Goal: Task Accomplishment & Management: Use online tool/utility

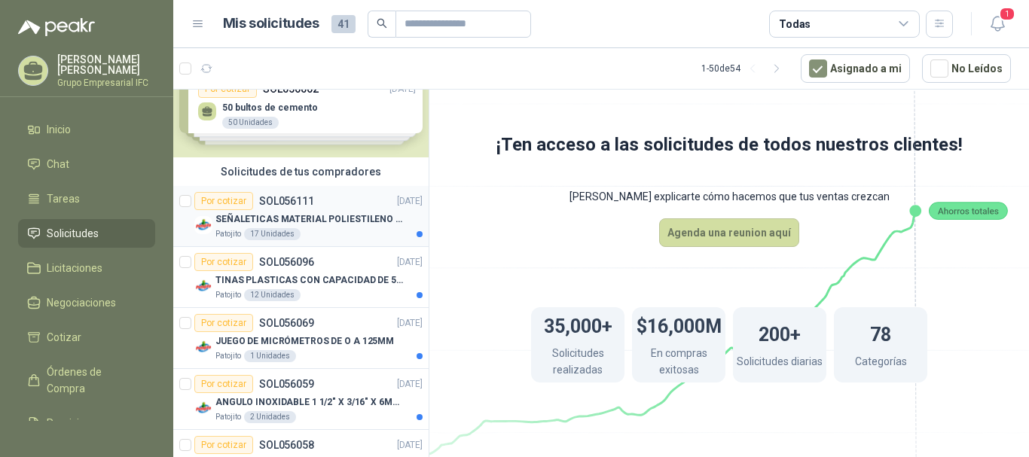
scroll to position [75, 0]
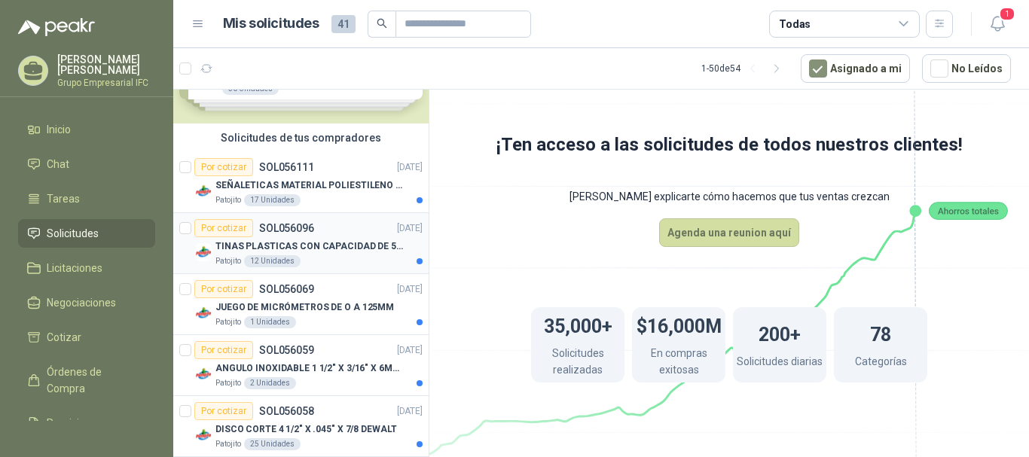
click at [336, 247] on p "TINAS PLASTICAS CON CAPACIDAD DE 50 KG" at bounding box center [309, 247] width 188 height 14
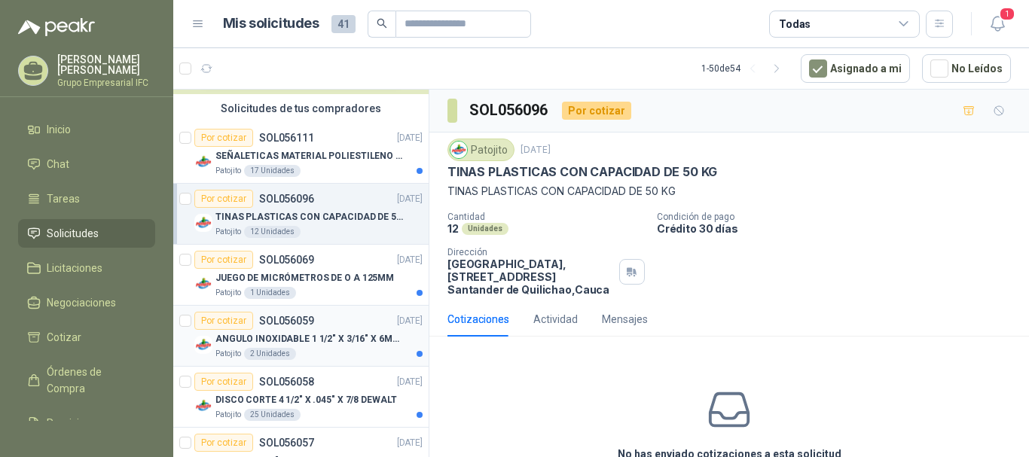
scroll to position [151, 0]
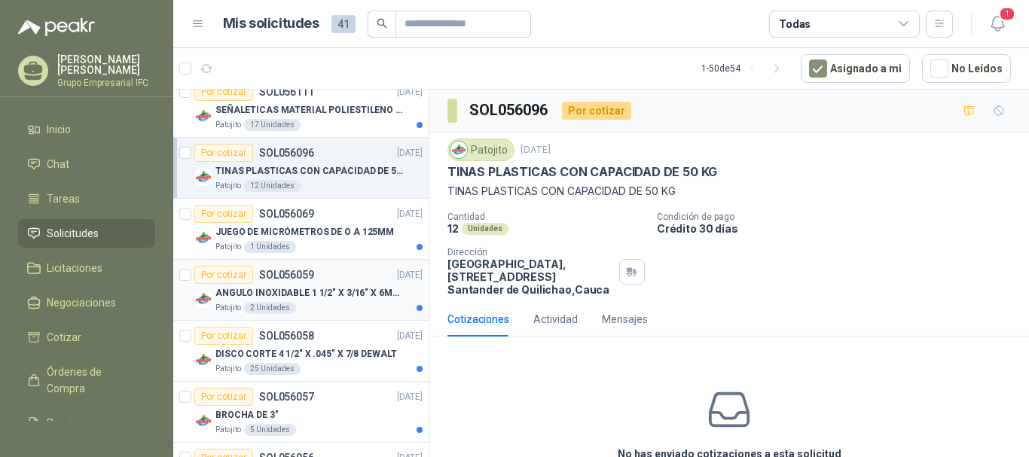
click at [335, 297] on p "ANGULO INOXIDABLE 1 1/2" X 3/16" X 6MTS" at bounding box center [309, 293] width 188 height 14
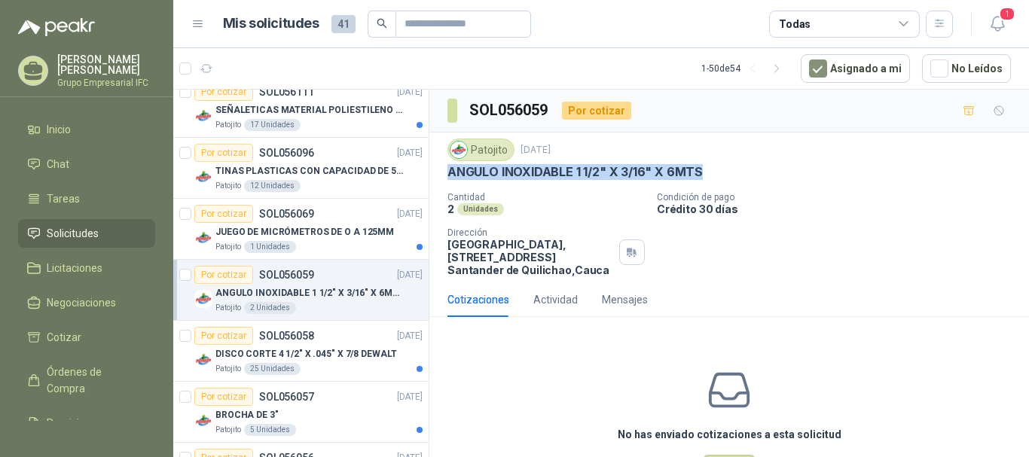
drag, startPoint x: 451, startPoint y: 174, endPoint x: 707, endPoint y: 170, distance: 256.9
click at [707, 170] on div "ANGULO INOXIDABLE 1 1/2" X 3/16" X 6MTS" at bounding box center [730, 172] width 564 height 16
copy p "ANGULO INOXIDABLE 1 1/2" X 3/16" X 6MTS"
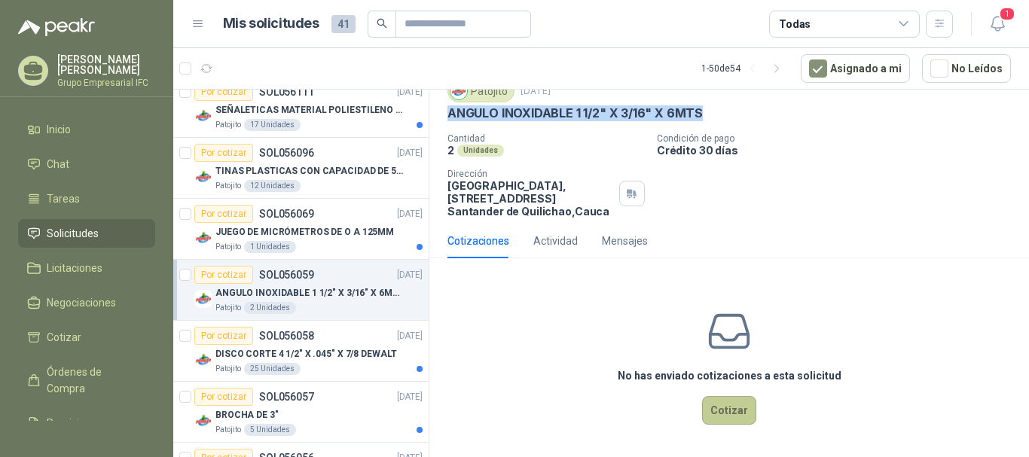
click at [730, 411] on button "Cotizar" at bounding box center [729, 410] width 54 height 29
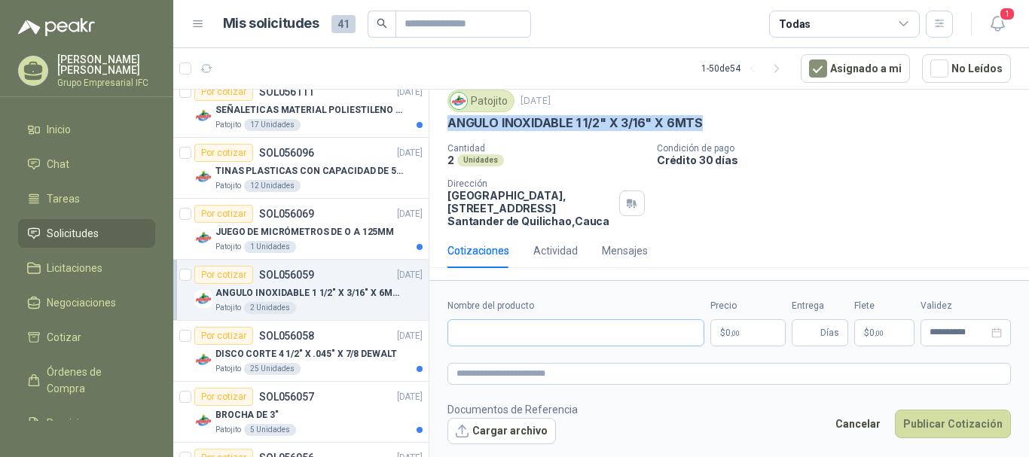
scroll to position [49, 0]
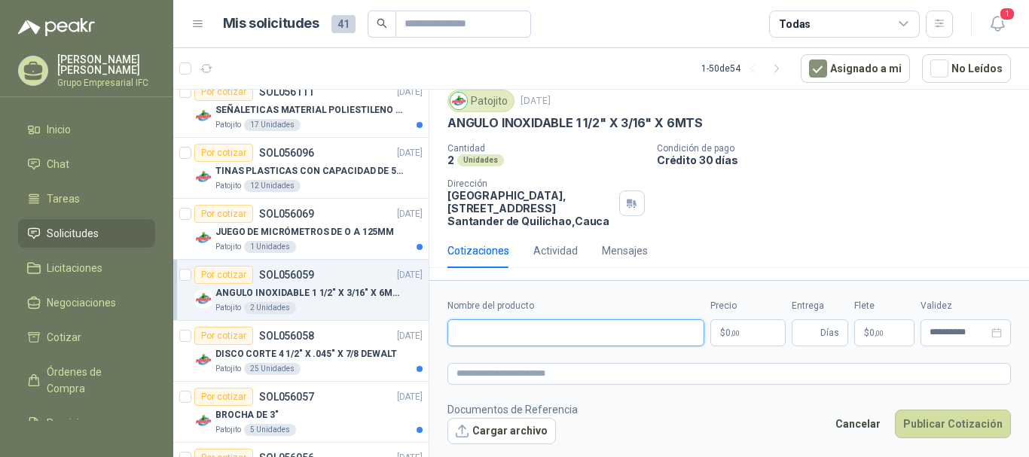
click at [533, 341] on input "Nombre del producto" at bounding box center [576, 332] width 257 height 27
paste input "*"
type input "*"
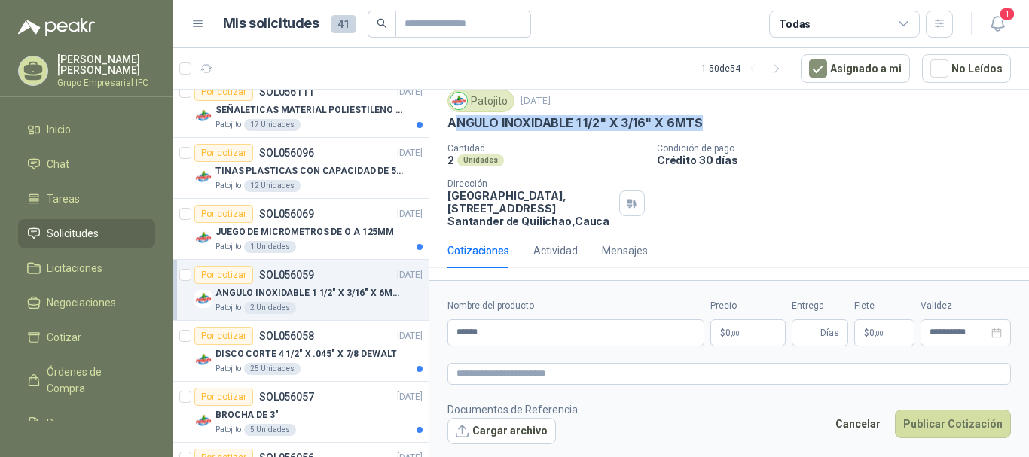
drag, startPoint x: 452, startPoint y: 122, endPoint x: 704, endPoint y: 123, distance: 252.4
click at [707, 121] on div "ANGULO INOXIDABLE 1 1/2" X 3/16" X 6MTS" at bounding box center [730, 123] width 564 height 16
copy p "NGULO INOXIDABLE 1 1/2" X 3/16" X 6MTS"
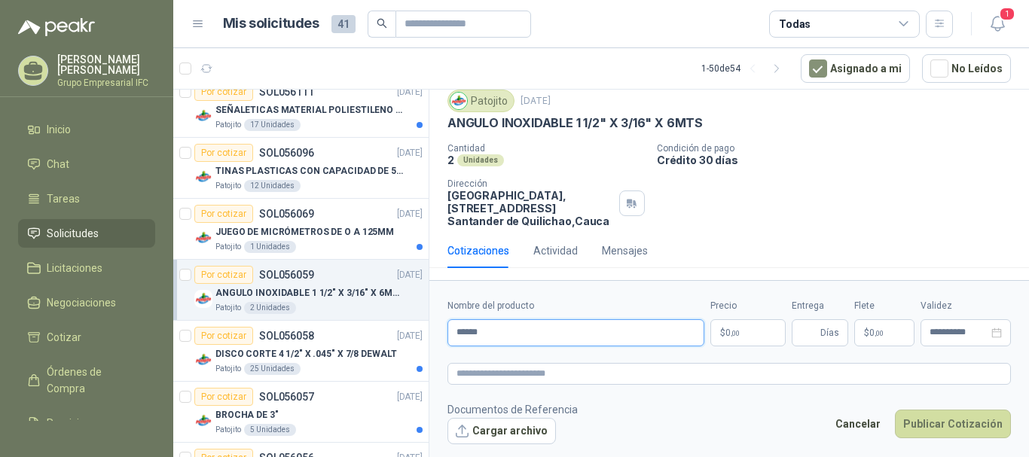
drag, startPoint x: 512, startPoint y: 328, endPoint x: 433, endPoint y: 332, distance: 78.4
click at [433, 332] on form "**********" at bounding box center [729, 371] width 600 height 182
paste input "**********"
click at [456, 337] on input "**********" at bounding box center [576, 332] width 257 height 27
type input "**********"
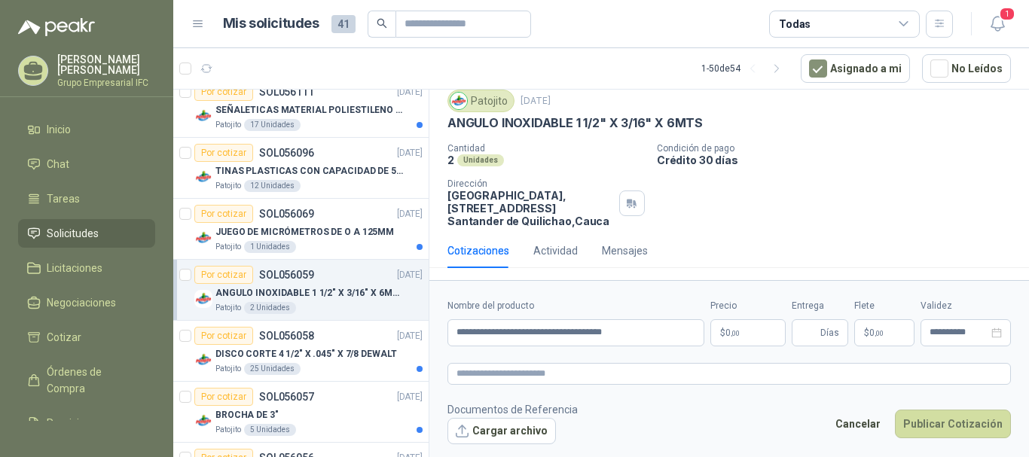
click at [750, 331] on p "$ 0 ,00" at bounding box center [747, 332] width 75 height 27
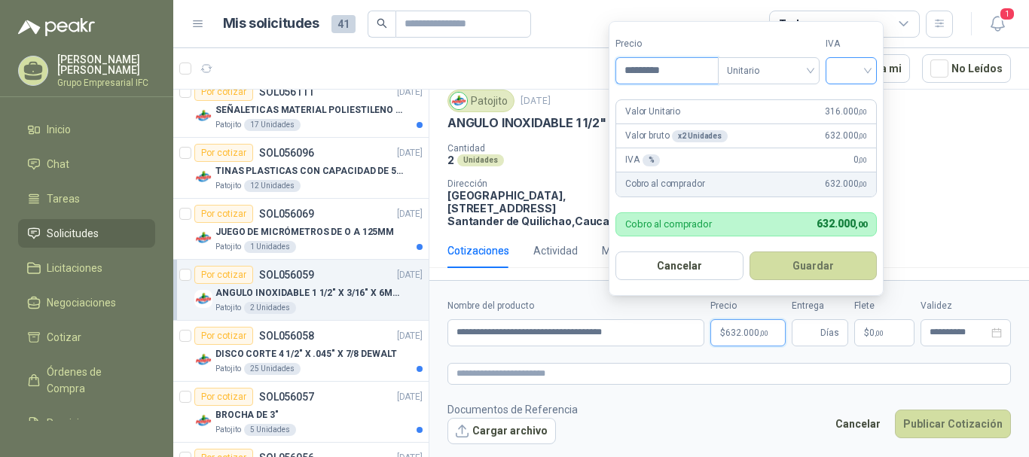
type input "*********"
click at [864, 72] on input "search" at bounding box center [851, 69] width 33 height 23
click at [855, 97] on div "19%" at bounding box center [855, 101] width 28 height 17
click at [809, 265] on button "Guardar" at bounding box center [816, 266] width 130 height 29
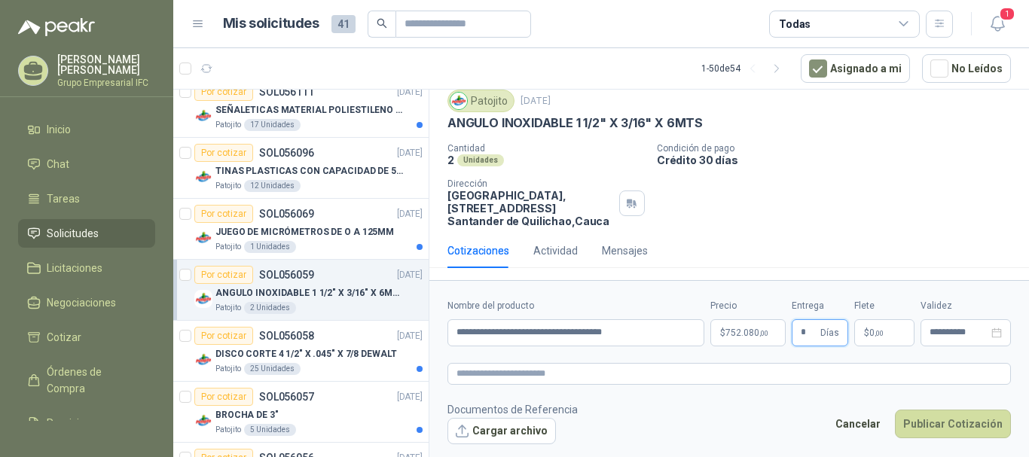
type input "*"
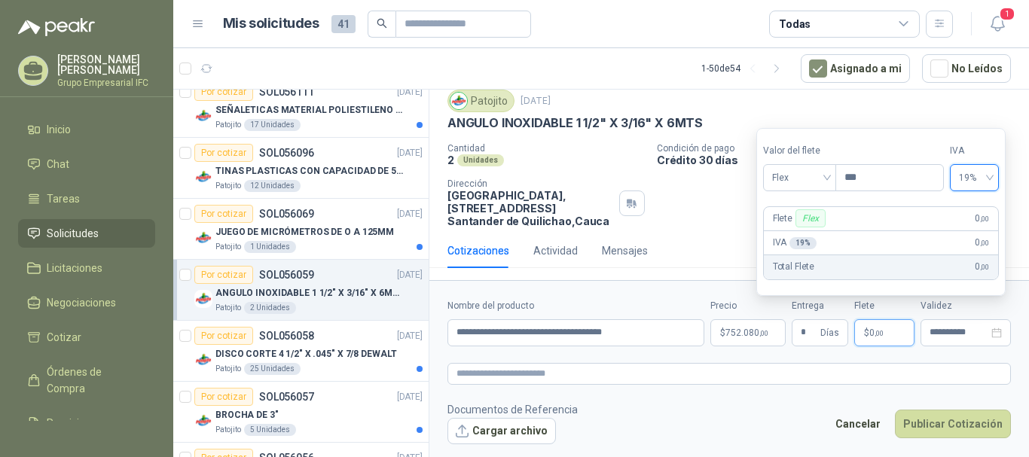
click at [743, 394] on form "**********" at bounding box center [729, 371] width 600 height 182
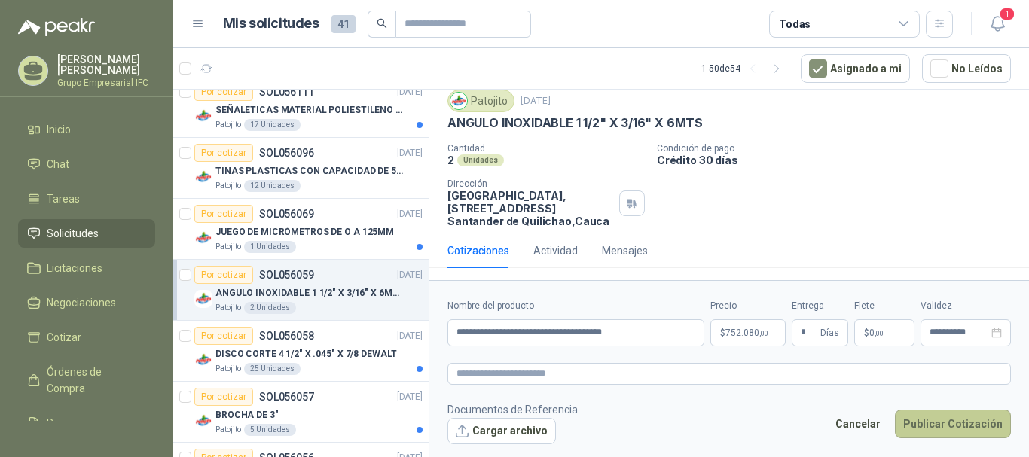
click at [963, 419] on button "Publicar Cotización" at bounding box center [953, 424] width 116 height 29
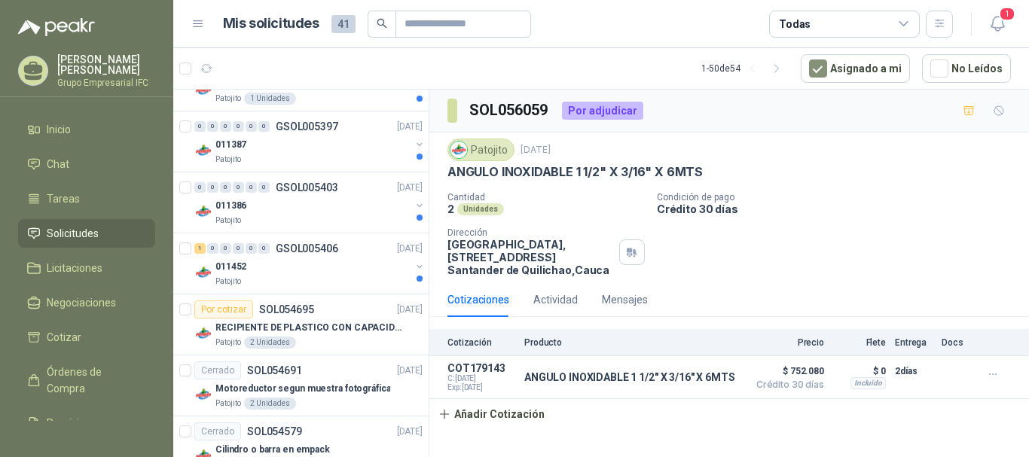
scroll to position [1055, 0]
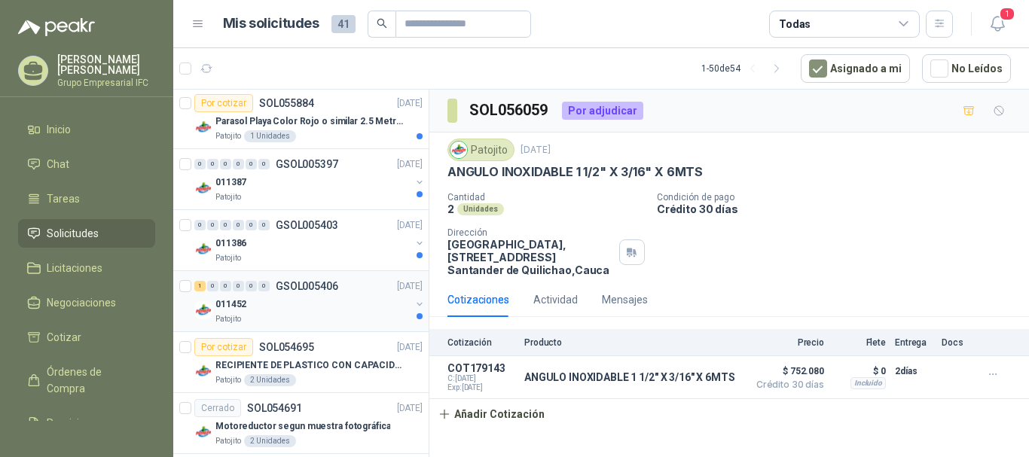
click at [278, 315] on div "Patojito" at bounding box center [312, 319] width 195 height 12
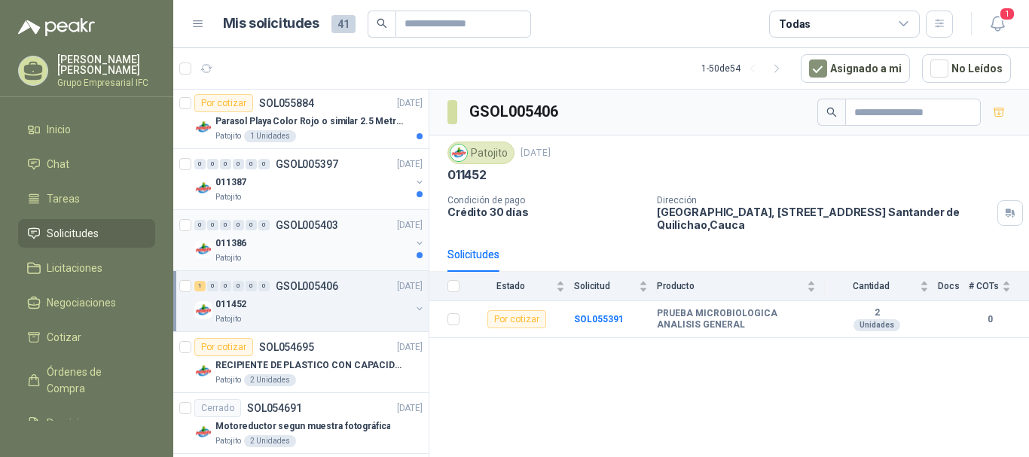
click at [320, 240] on div "011386" at bounding box center [312, 243] width 195 height 18
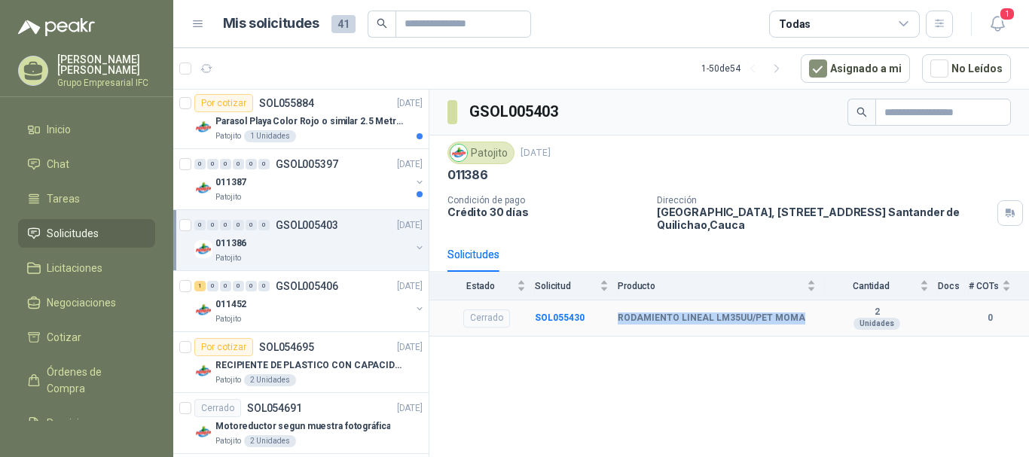
drag, startPoint x: 619, startPoint y: 320, endPoint x: 793, endPoint y: 319, distance: 173.3
click at [793, 319] on b "RODAMIENTO LINEAL LM35UU/PET MOMA" at bounding box center [712, 319] width 188 height 12
copy b "RODAMIENTO LINEAL LM35UU/PET MOMA"
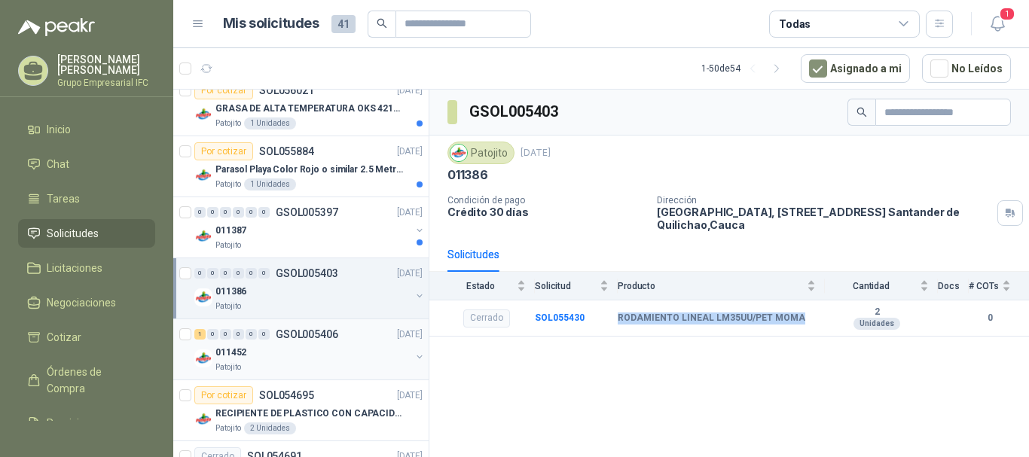
scroll to position [979, 0]
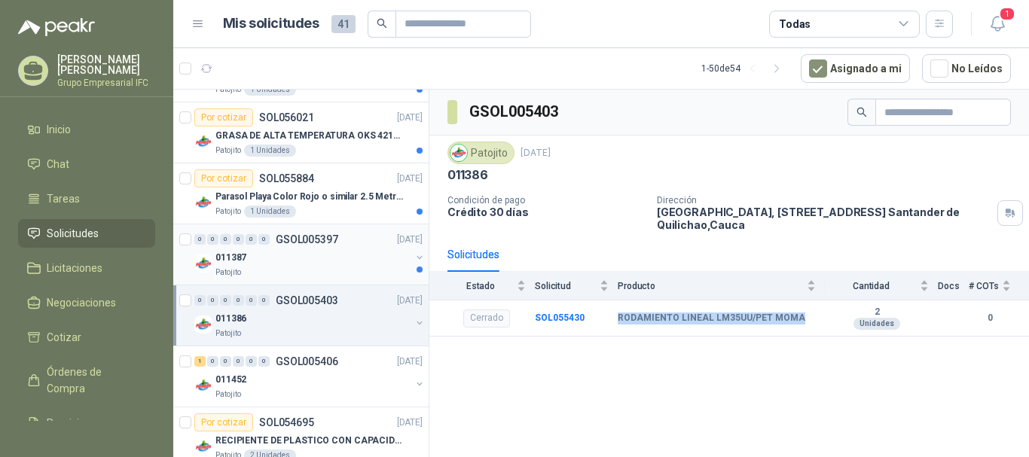
click at [318, 246] on div "0 0 0 0 0 0 GSOL005397 [DATE]" at bounding box center [309, 240] width 231 height 18
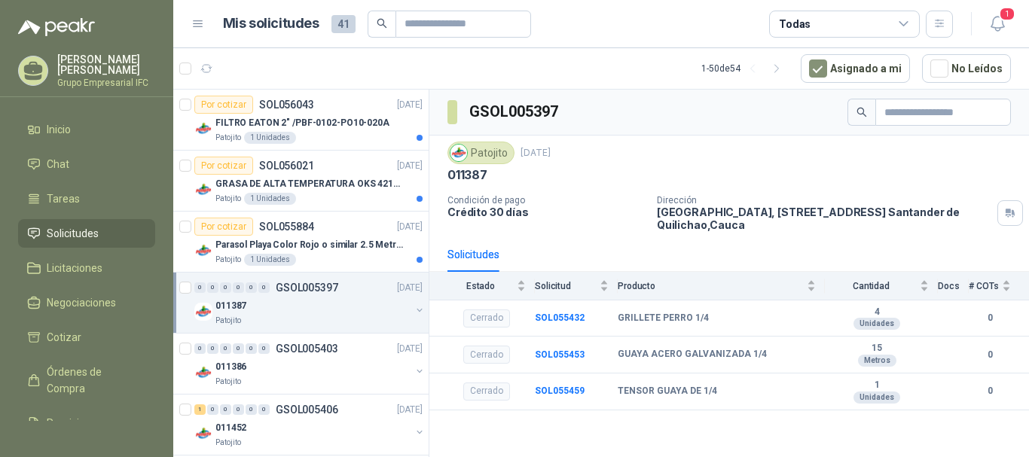
scroll to position [904, 0]
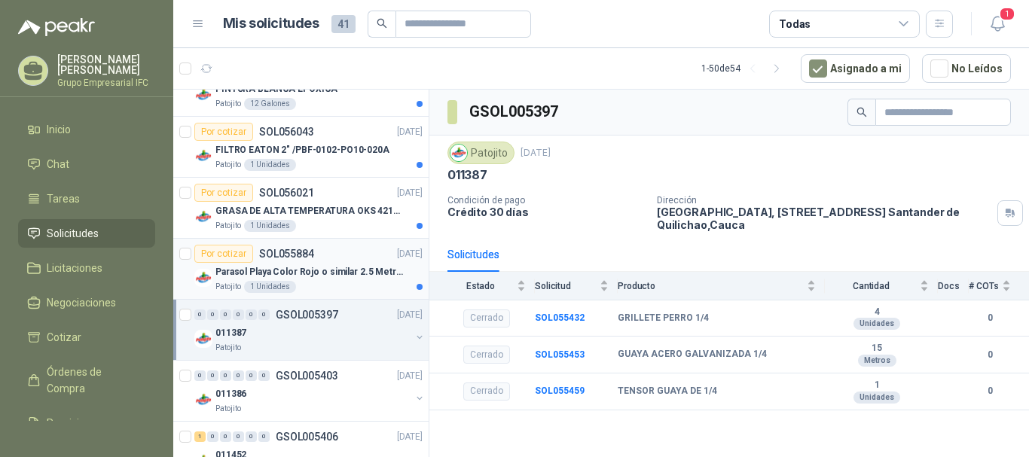
click at [347, 268] on p "Parasol Playa Color Rojo o similar 2.5 Metros Uv+50" at bounding box center [309, 272] width 188 height 14
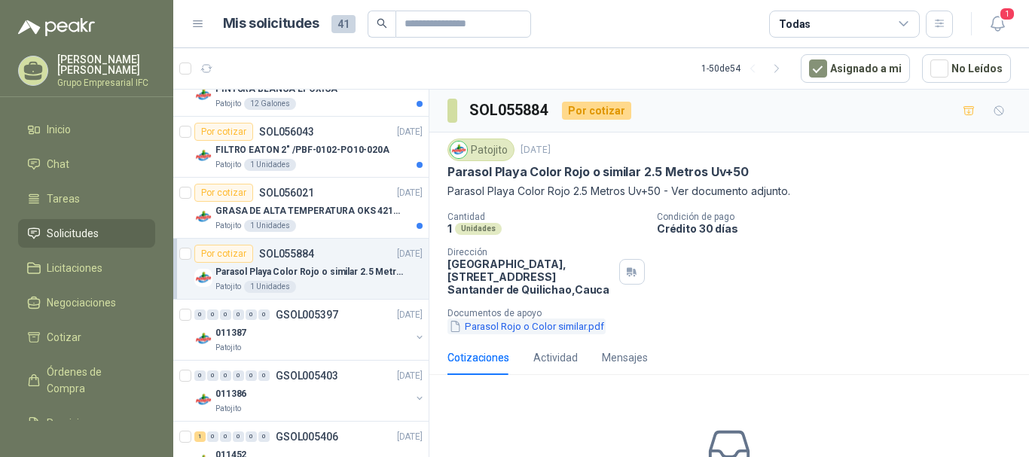
click at [550, 330] on button "Parasol Rojo o Color similar.pdf" at bounding box center [527, 327] width 158 height 16
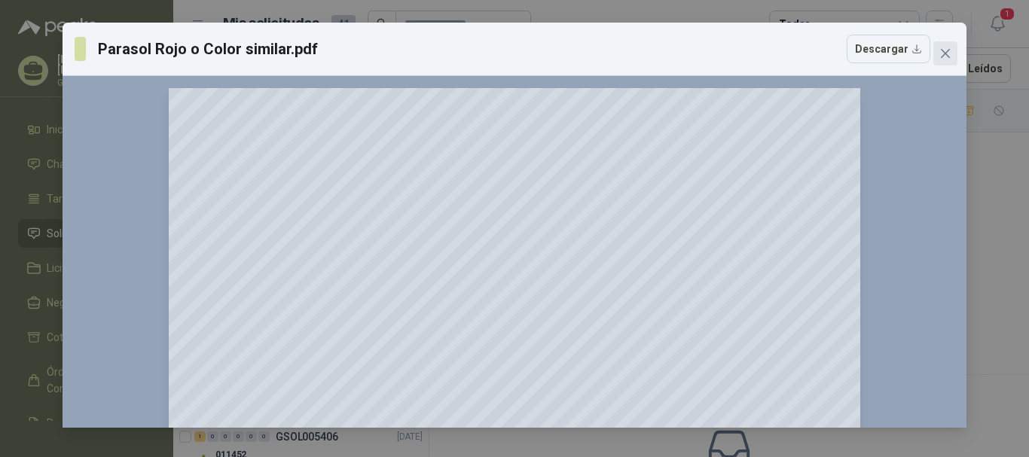
click at [938, 54] on span "Close" at bounding box center [945, 53] width 24 height 12
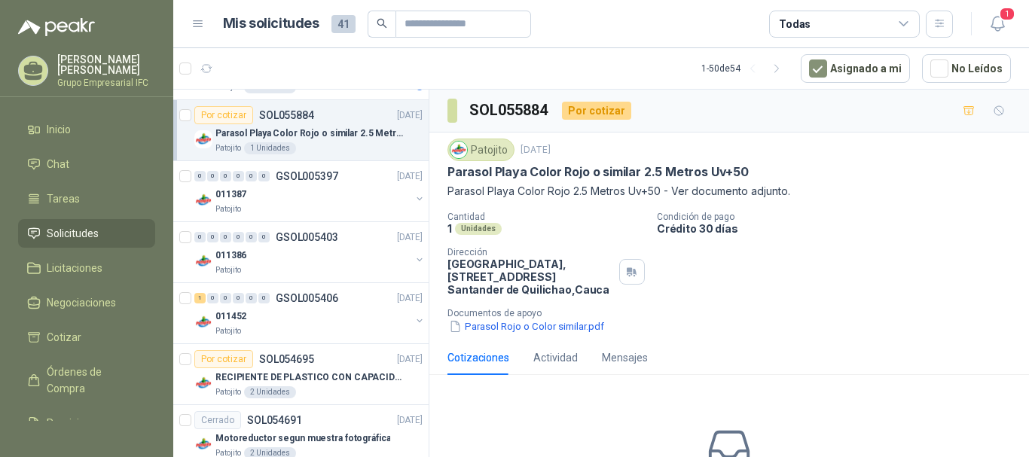
scroll to position [1055, 0]
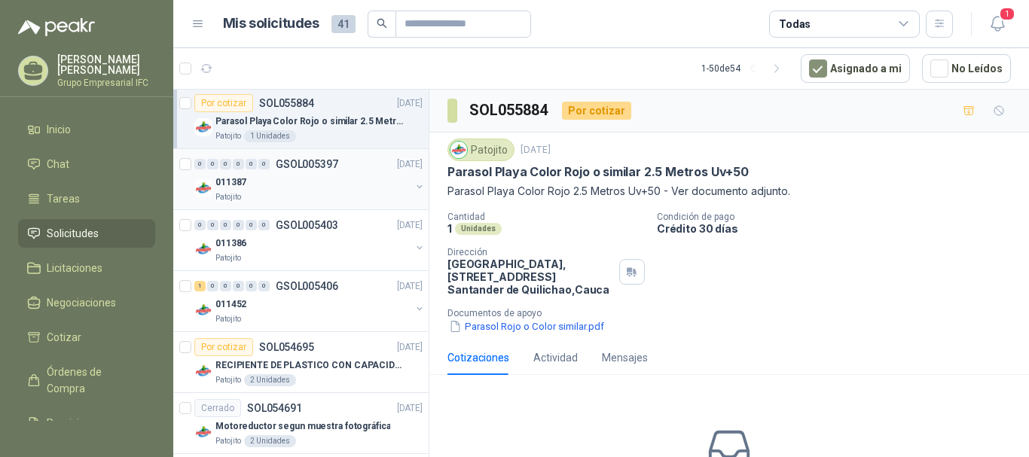
click at [313, 173] on div "0 0 0 0 0 0 GSOL005397 [DATE]" at bounding box center [309, 164] width 231 height 18
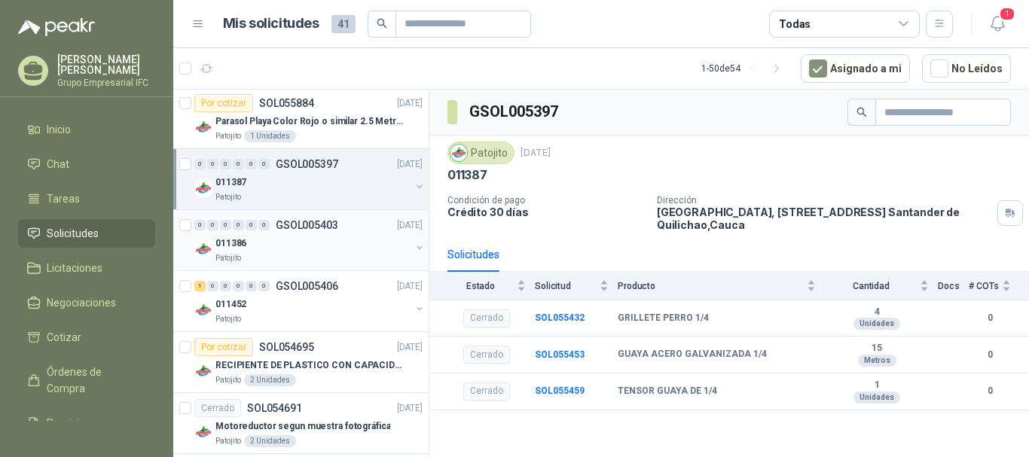
click at [323, 258] on div "Patojito" at bounding box center [312, 258] width 195 height 12
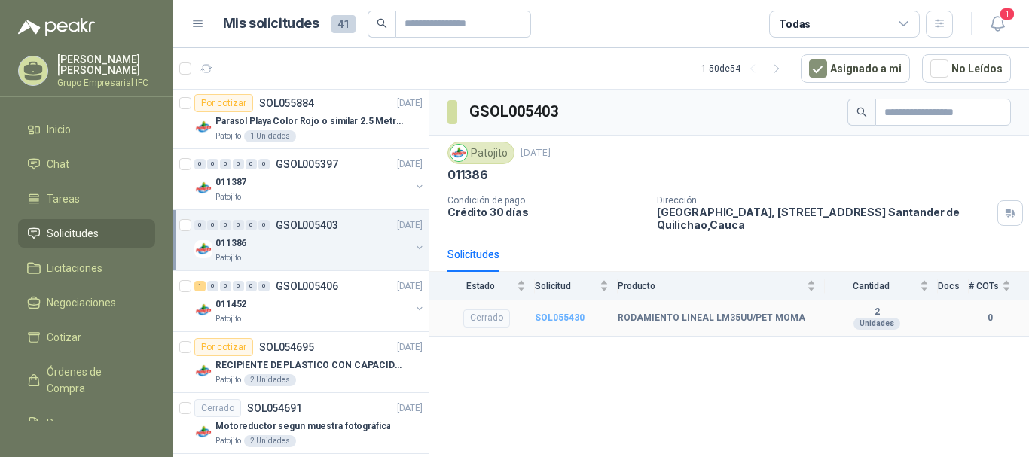
click at [561, 319] on b "SOL055430" at bounding box center [560, 318] width 50 height 11
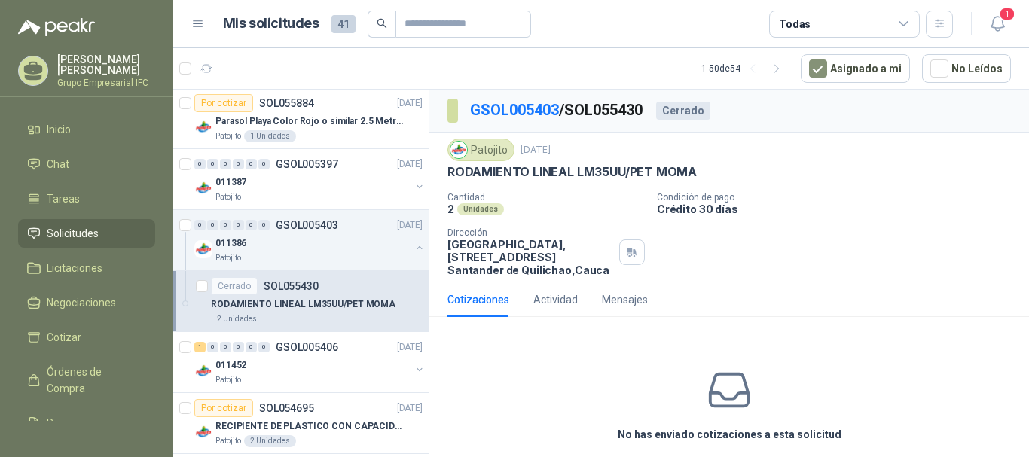
click at [598, 342] on div "No has enviado cotizaciones a esta solicitud" at bounding box center [729, 404] width 600 height 151
click at [530, 108] on link "GSOL005403" at bounding box center [514, 110] width 89 height 18
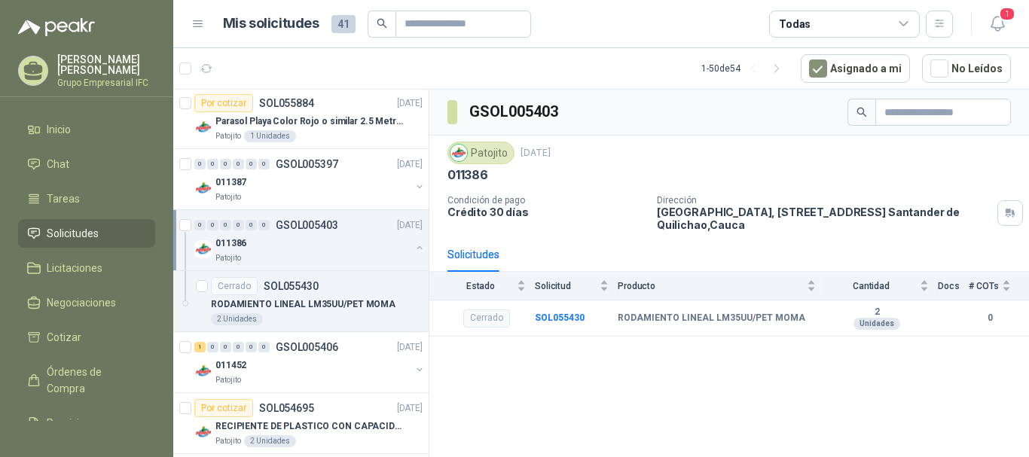
click at [334, 243] on div "011386" at bounding box center [312, 243] width 195 height 18
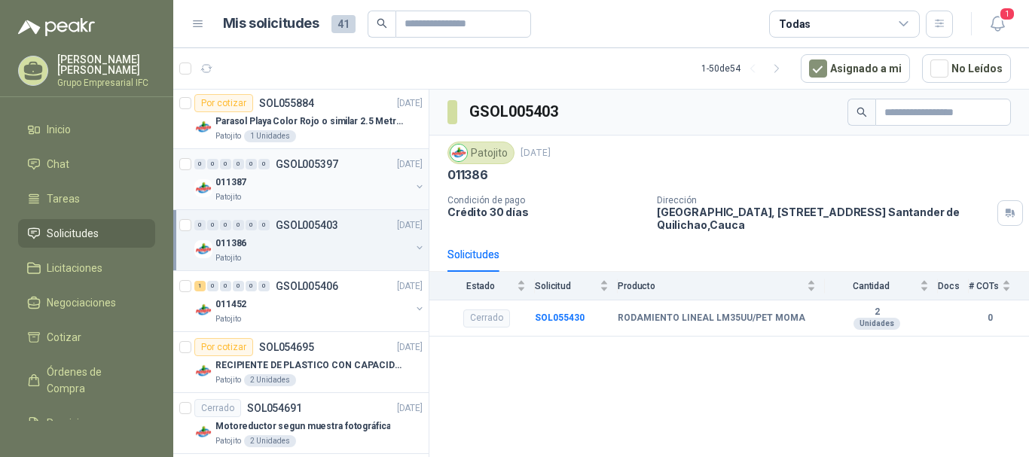
click at [333, 190] on div "011387" at bounding box center [312, 182] width 195 height 18
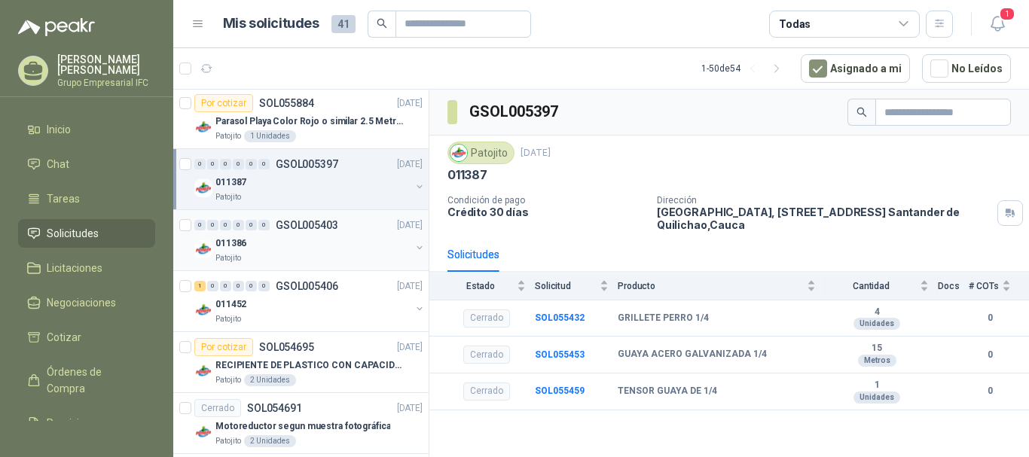
click at [330, 234] on div "011386" at bounding box center [312, 243] width 195 height 18
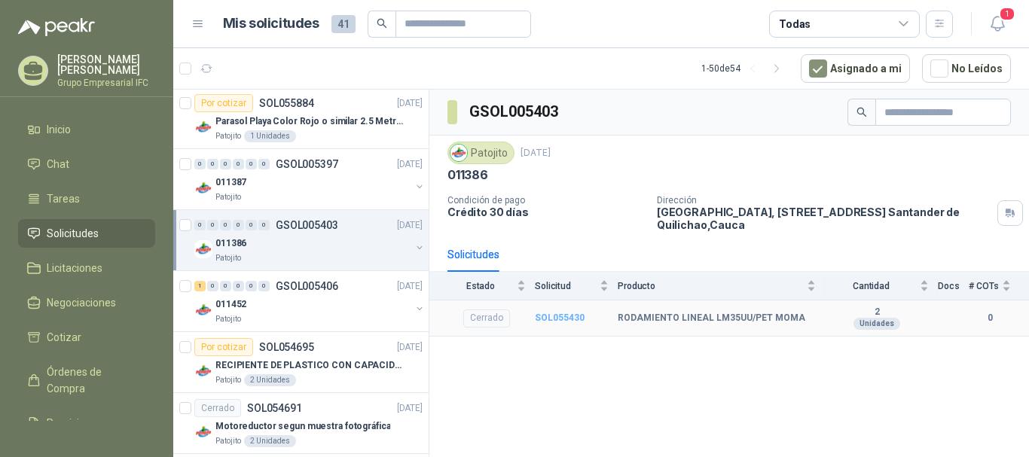
click at [568, 322] on b "SOL055430" at bounding box center [560, 318] width 50 height 11
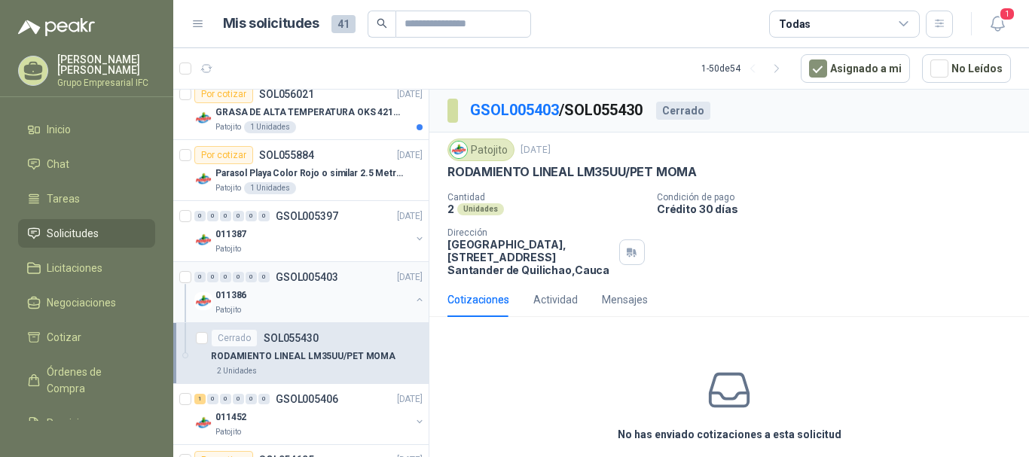
scroll to position [979, 0]
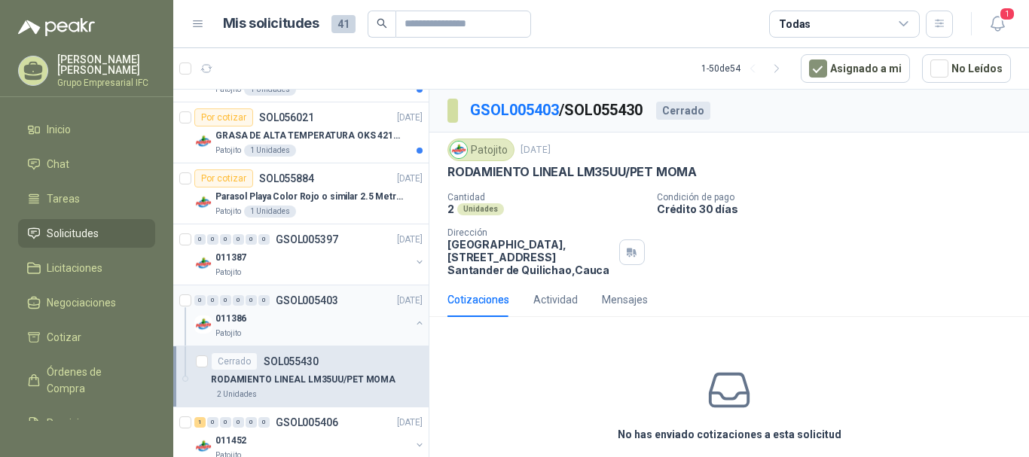
click at [313, 305] on p "GSOL005403" at bounding box center [307, 300] width 63 height 11
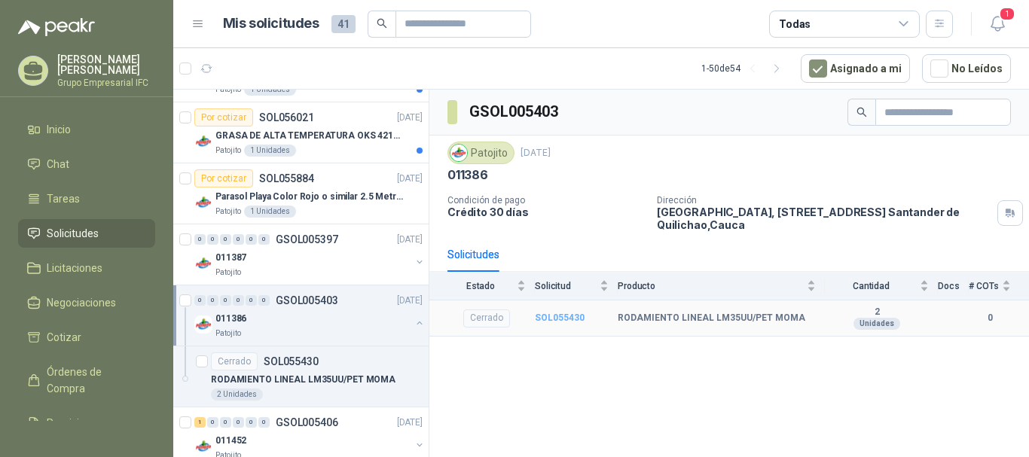
click at [569, 315] on b "SOL055430" at bounding box center [560, 318] width 50 height 11
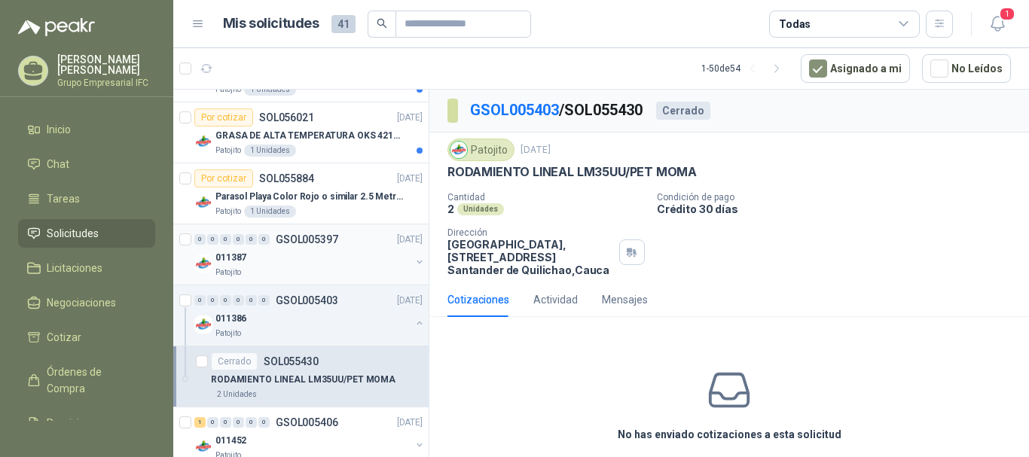
click at [313, 254] on div "011387" at bounding box center [312, 258] width 195 height 18
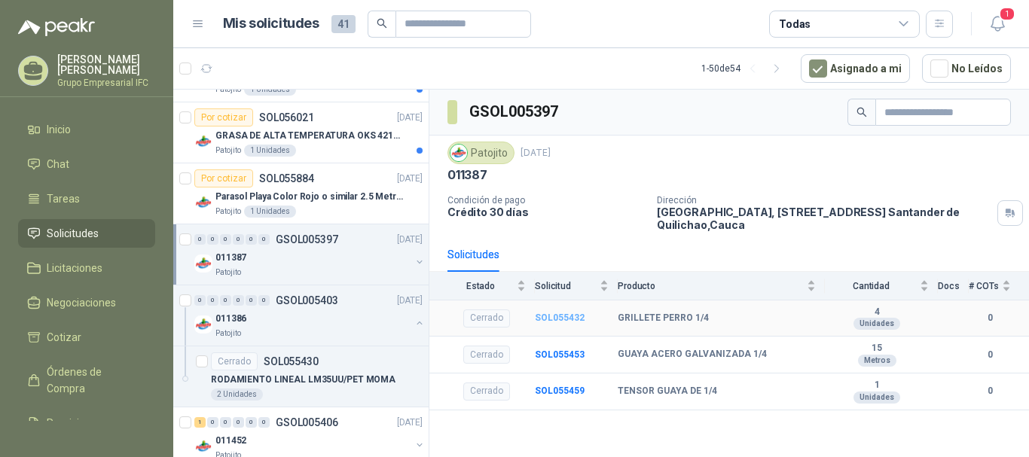
click at [558, 318] on b "SOL055432" at bounding box center [560, 318] width 50 height 11
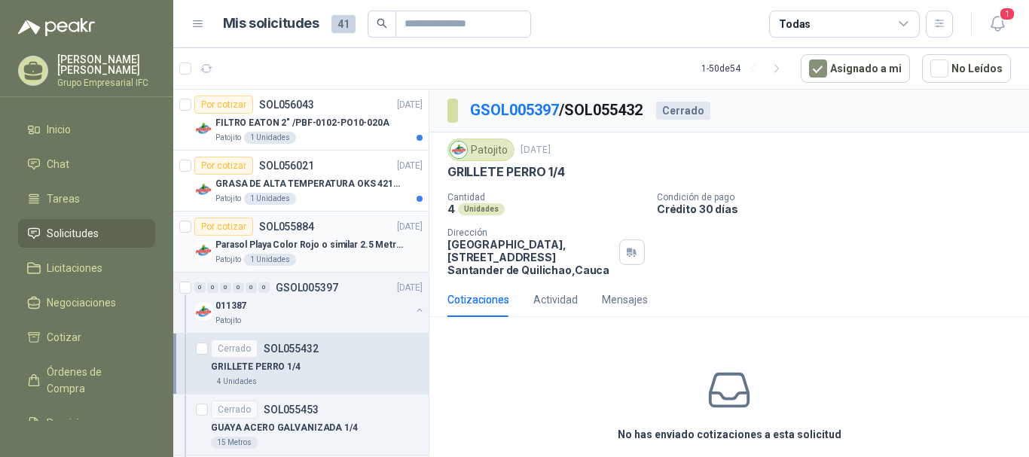
scroll to position [904, 0]
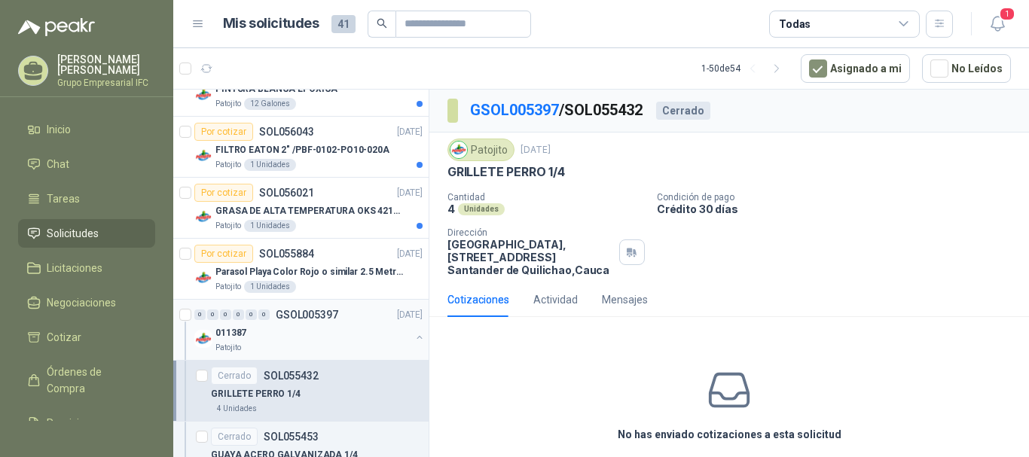
click at [309, 316] on p "GSOL005397" at bounding box center [307, 315] width 63 height 11
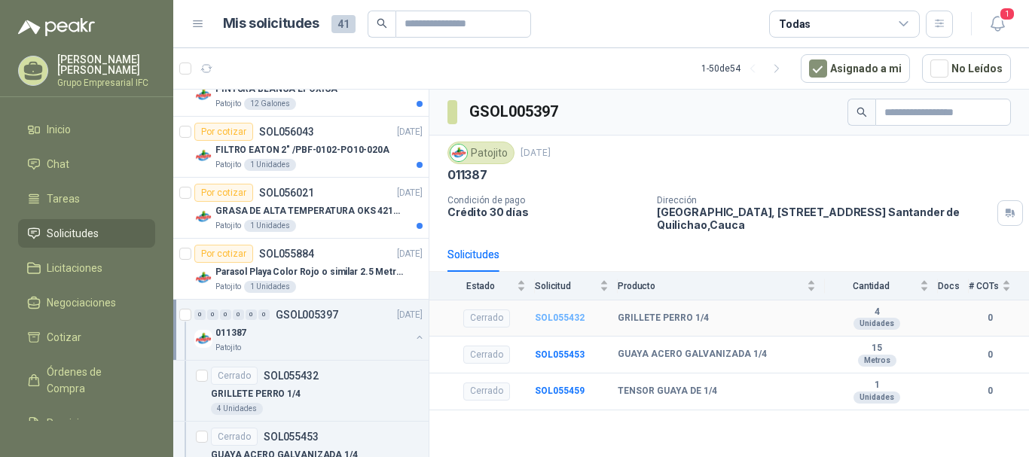
click at [552, 314] on b "SOL055432" at bounding box center [560, 318] width 50 height 11
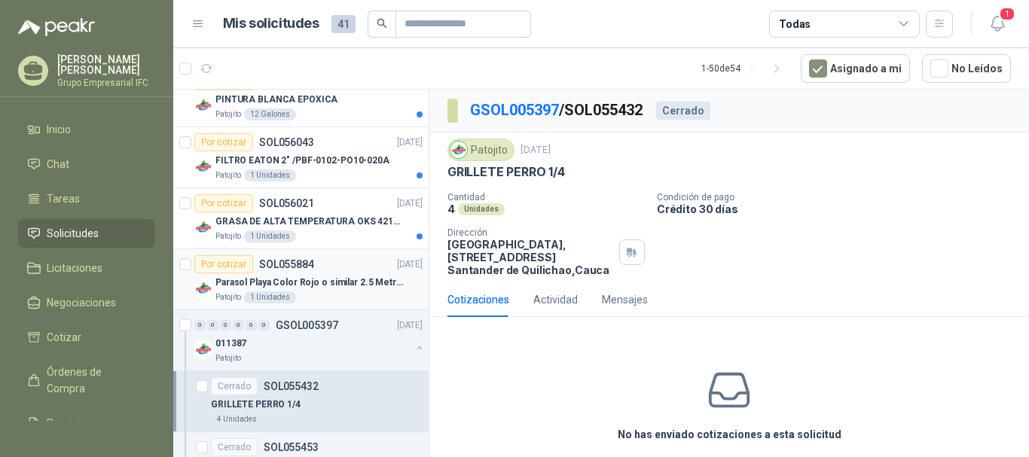
scroll to position [979, 0]
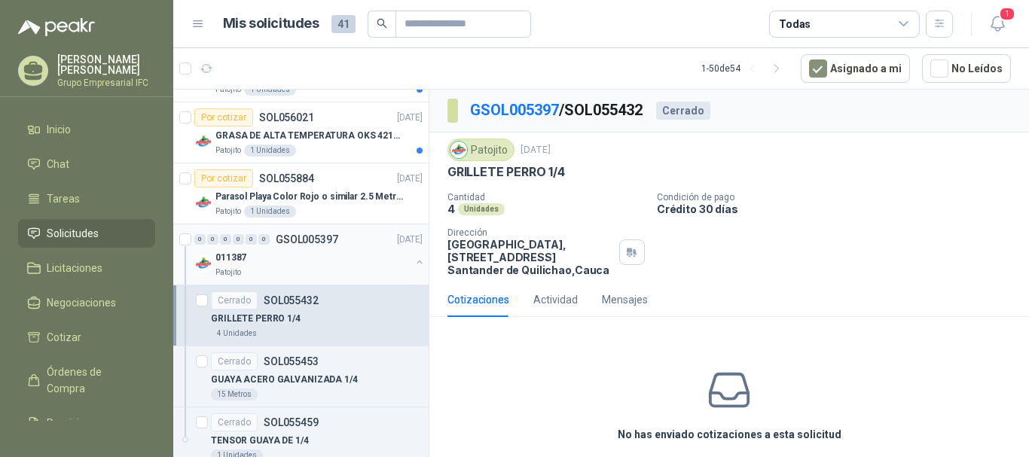
click at [313, 252] on div "011387" at bounding box center [312, 258] width 195 height 18
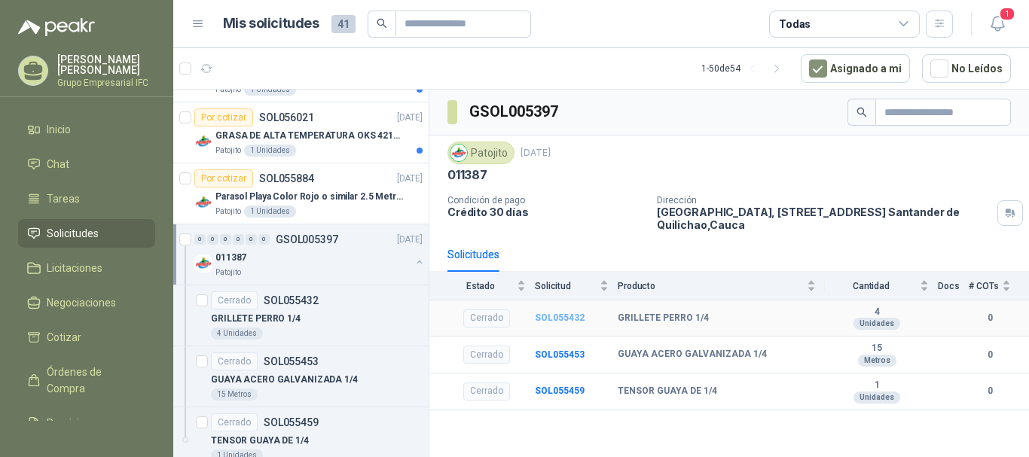
click at [552, 317] on b "SOL055432" at bounding box center [560, 318] width 50 height 11
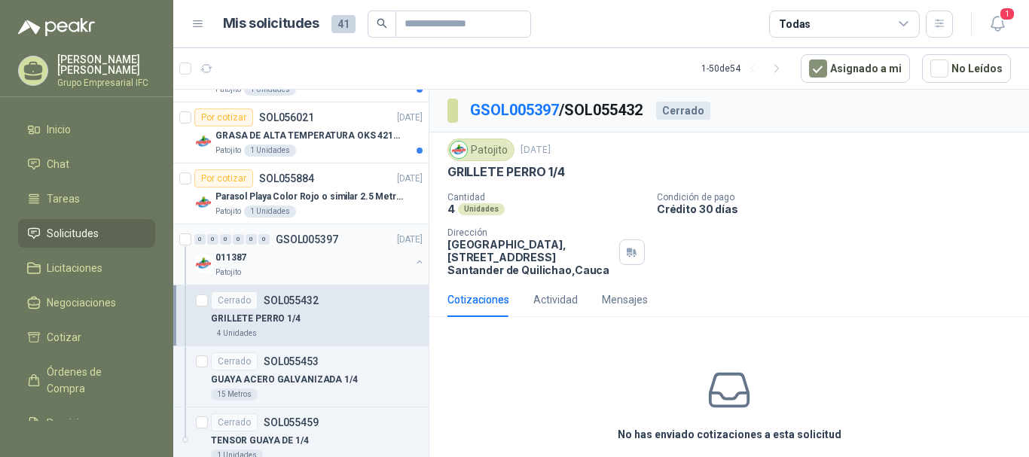
scroll to position [904, 0]
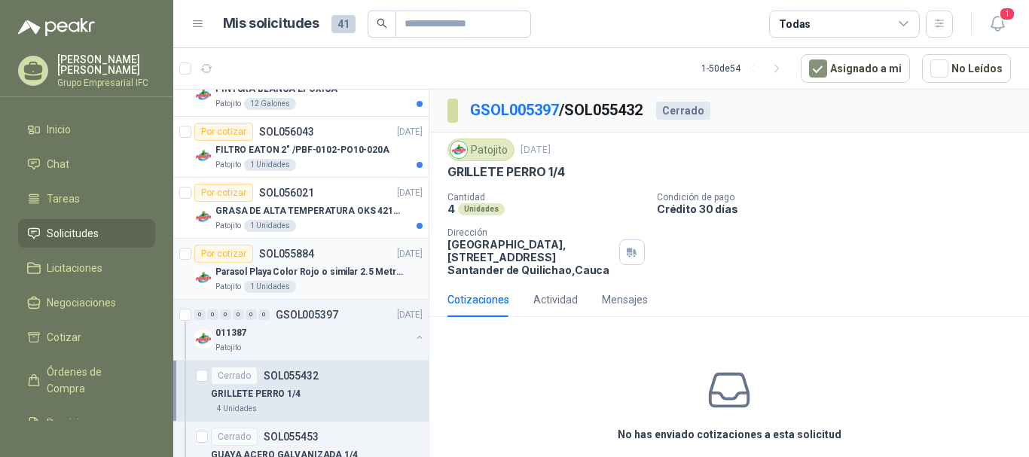
click at [325, 256] on div "Por cotizar SOL055884 [DATE]" at bounding box center [308, 254] width 228 height 18
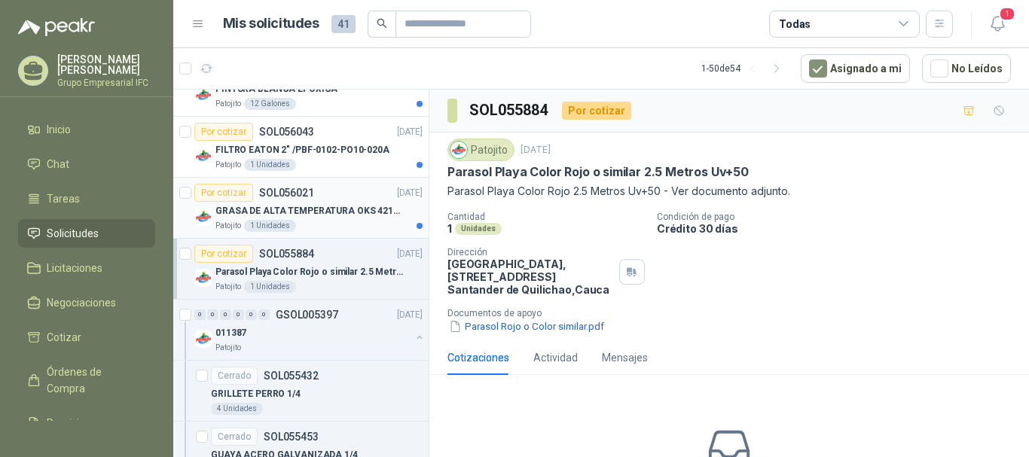
scroll to position [829, 0]
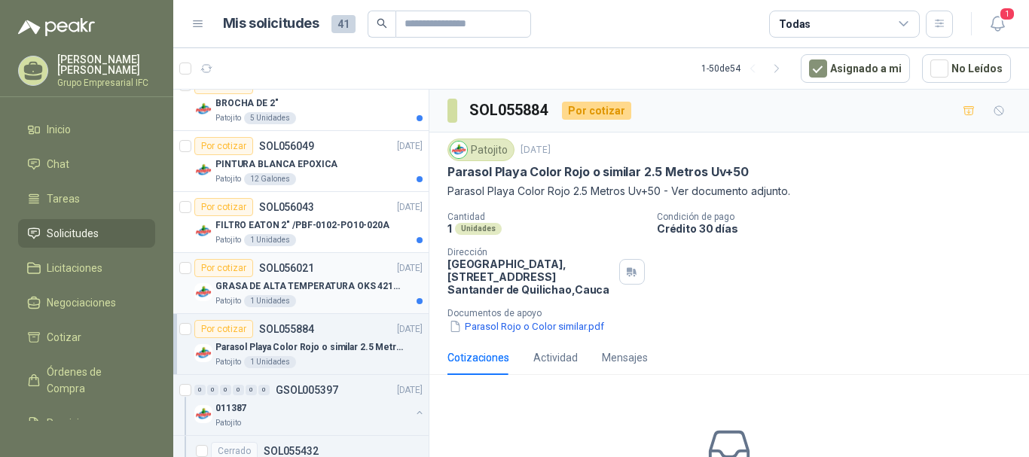
click at [350, 283] on p "GRASA DE ALTA TEMPERATURA OKS 4210 X 5 KG" at bounding box center [309, 287] width 188 height 14
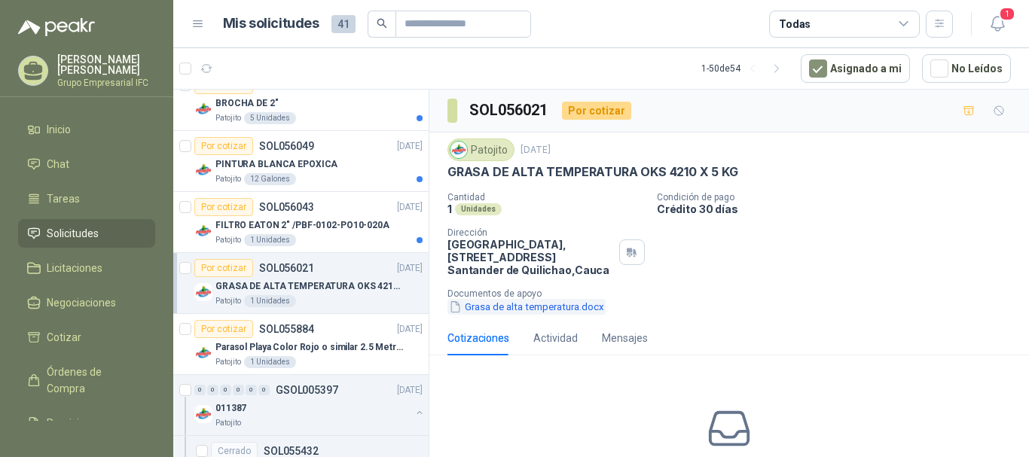
click at [573, 310] on button "Grasa de alta temperatura.docx" at bounding box center [527, 307] width 158 height 16
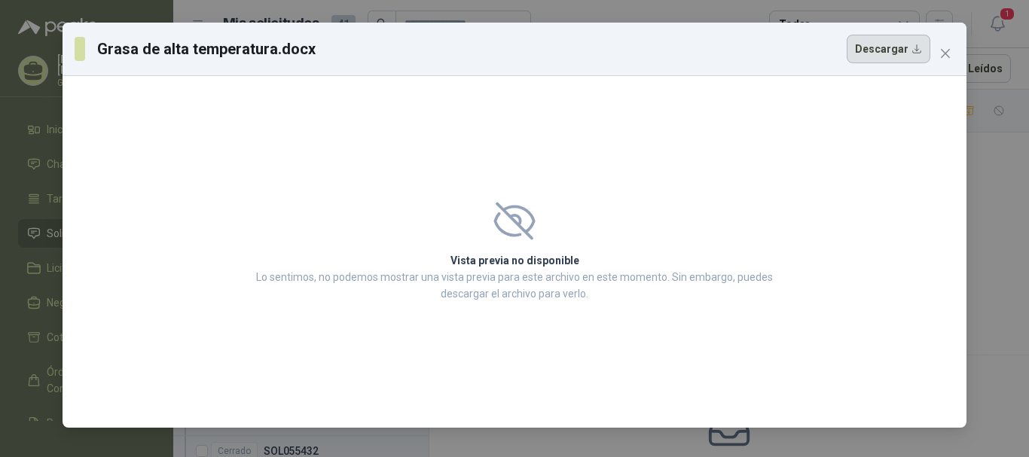
click at [907, 57] on button "Descargar" at bounding box center [889, 49] width 84 height 29
click at [945, 57] on icon "close" at bounding box center [946, 53] width 12 height 12
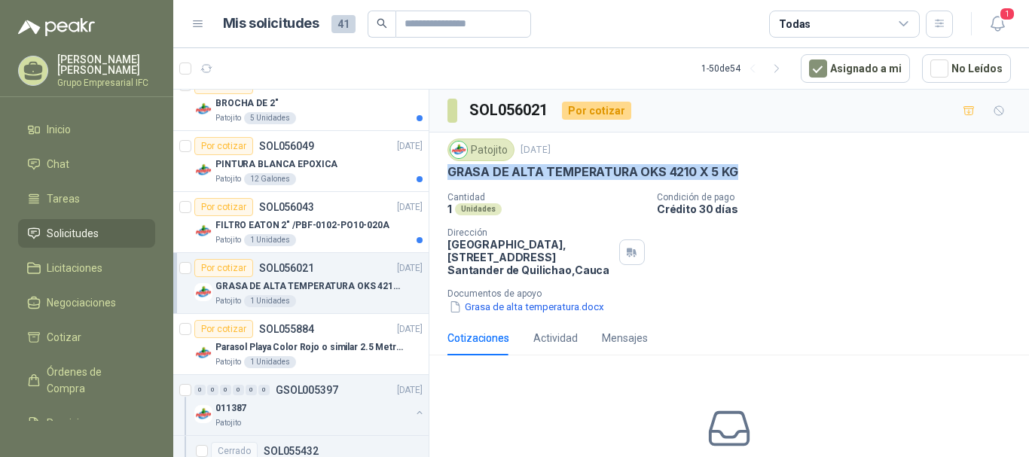
drag, startPoint x: 449, startPoint y: 172, endPoint x: 738, endPoint y: 171, distance: 288.6
click at [738, 171] on div "GRASA DE ALTA TEMPERATURA OKS 4210 X 5 KG" at bounding box center [730, 172] width 564 height 16
drag, startPoint x: 451, startPoint y: 175, endPoint x: 772, endPoint y: 174, distance: 321.0
click at [772, 174] on div "GRASA DE ALTA TEMPERATURA OKS 4210 X 5 KG" at bounding box center [730, 172] width 564 height 16
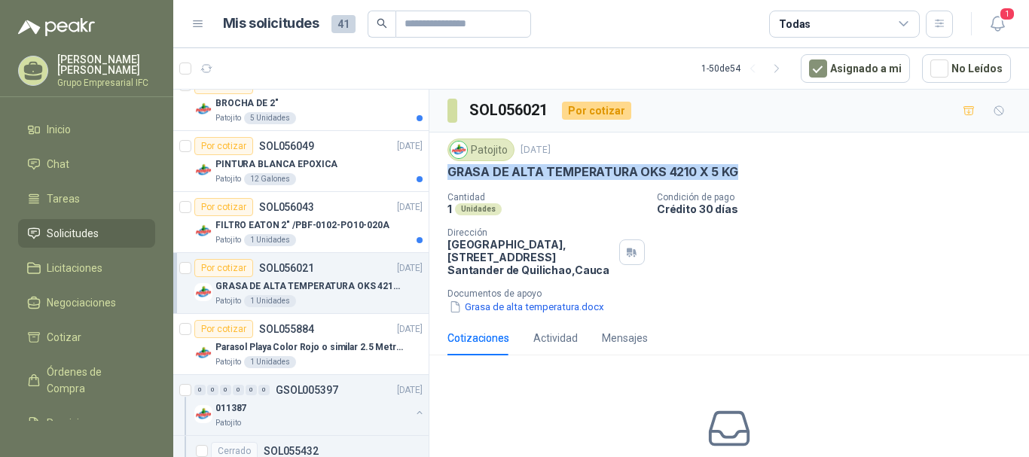
copy p "GRASA DE ALTA TEMPERATURA OKS 4210 X 5 KG"
click at [319, 234] on div "Patojito 1 Unidades" at bounding box center [318, 240] width 207 height 12
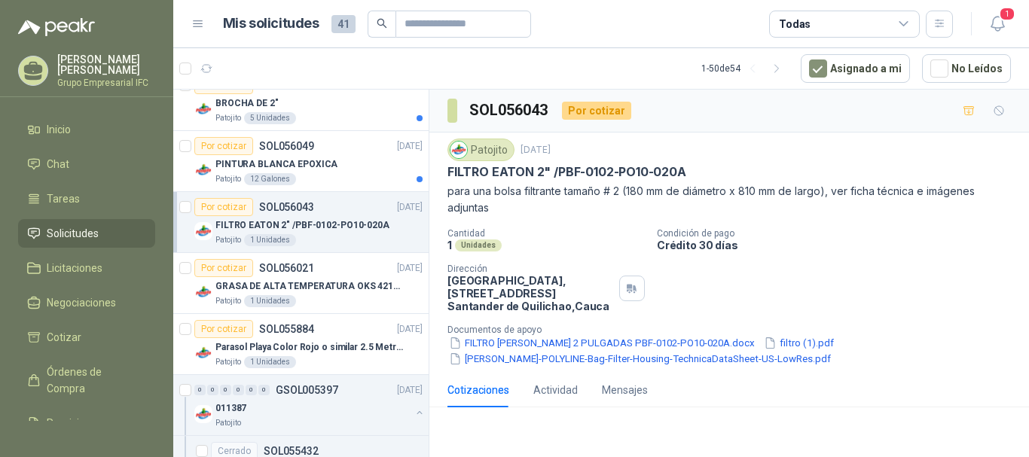
scroll to position [753, 0]
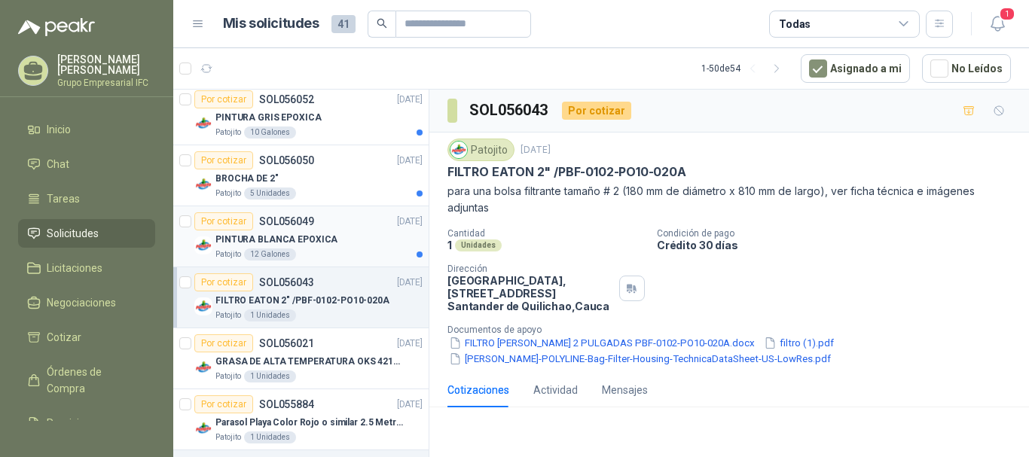
click at [307, 238] on p "PINTURA BLANCA EPOXICA" at bounding box center [276, 240] width 122 height 14
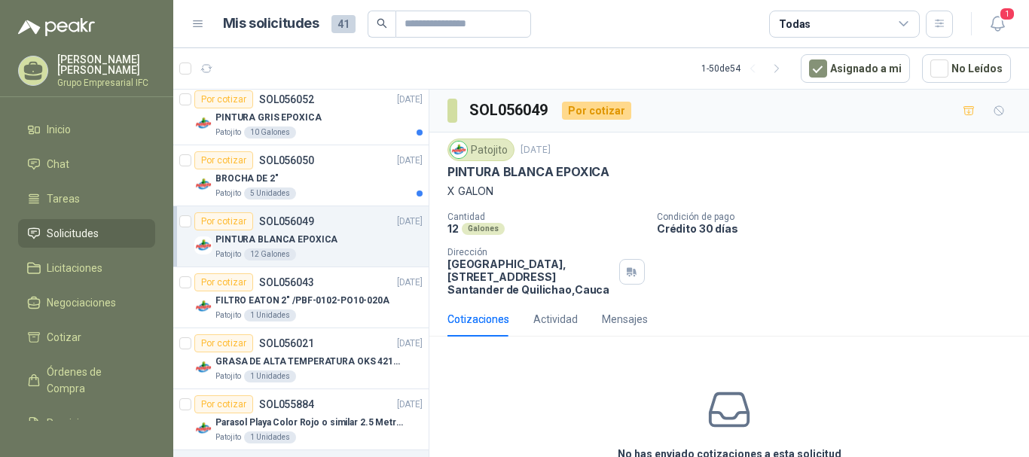
click at [283, 241] on p "PINTURA BLANCA EPOXICA" at bounding box center [276, 240] width 122 height 14
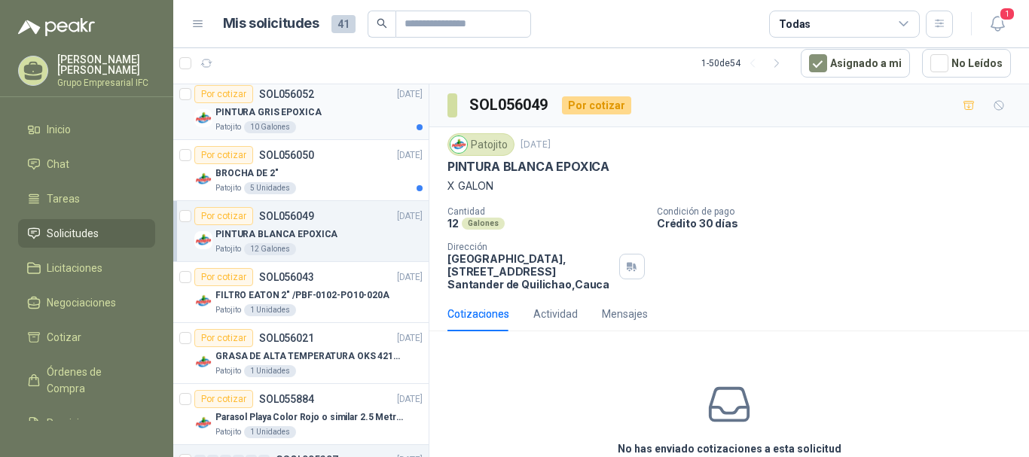
click at [315, 115] on div "PINTURA GRIS EPOXICA" at bounding box center [318, 112] width 207 height 18
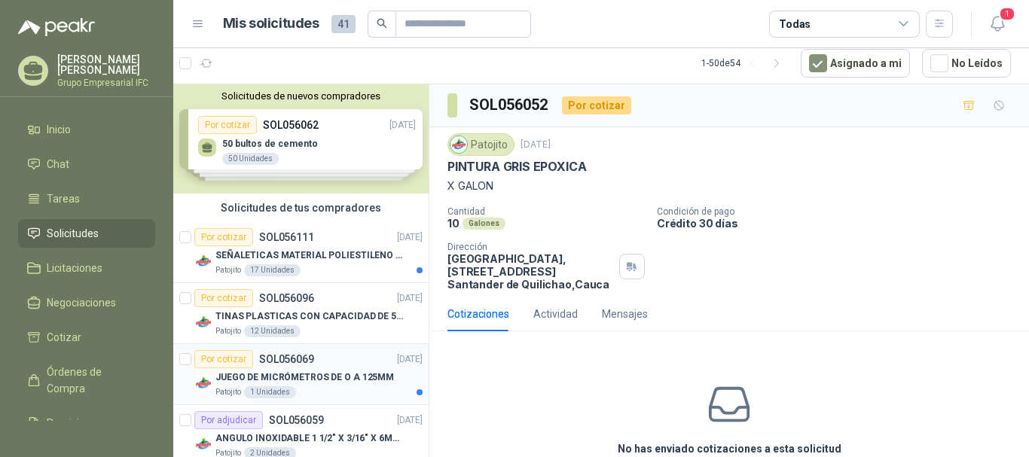
scroll to position [75, 0]
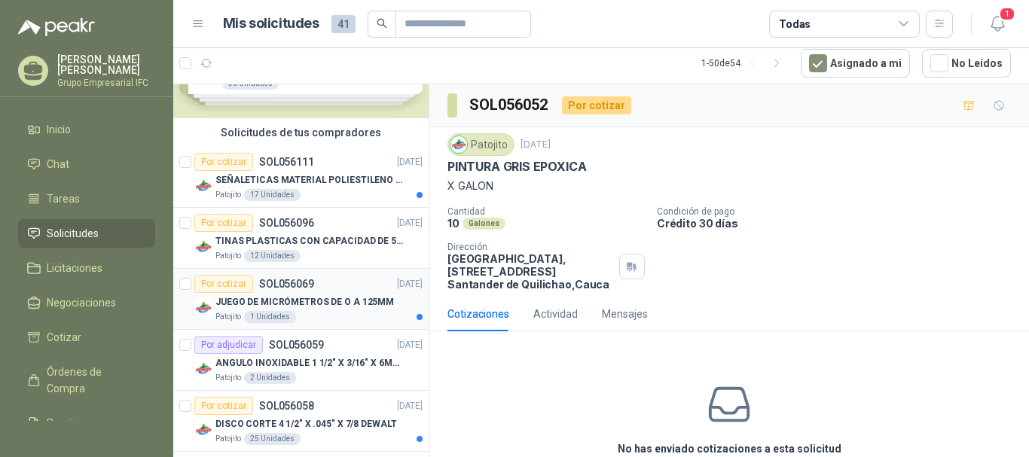
click at [313, 302] on p "JUEGO DE MICRÓMETROS DE O A 125MM" at bounding box center [304, 302] width 179 height 14
